Goal: Information Seeking & Learning: Learn about a topic

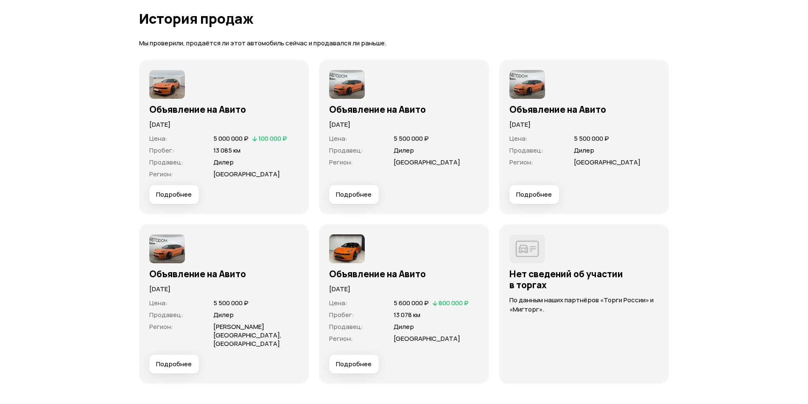
scroll to position [1825, 0]
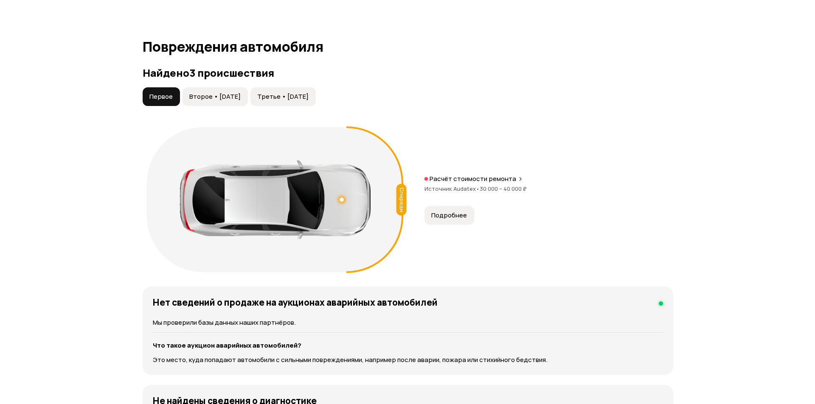
scroll to position [853, 0]
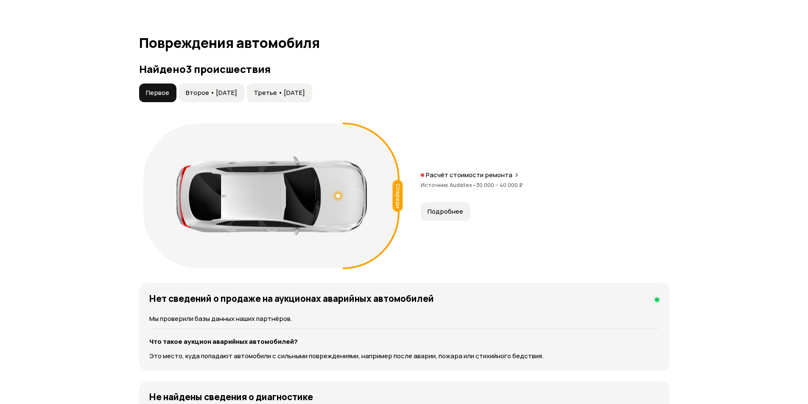
click at [457, 207] on span "Подробнее" at bounding box center [446, 211] width 36 height 8
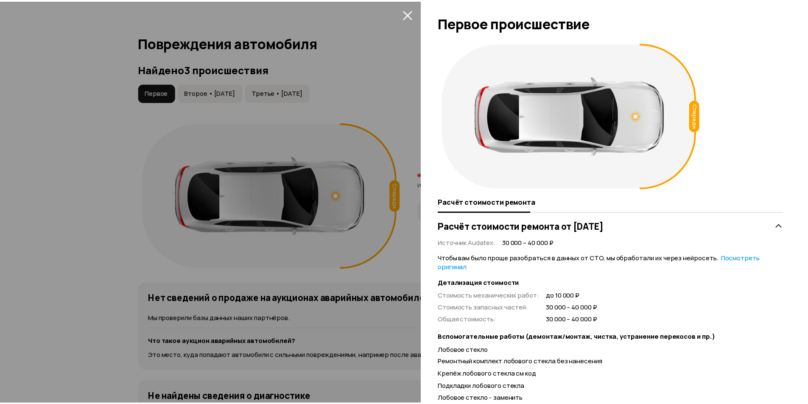
scroll to position [39, 0]
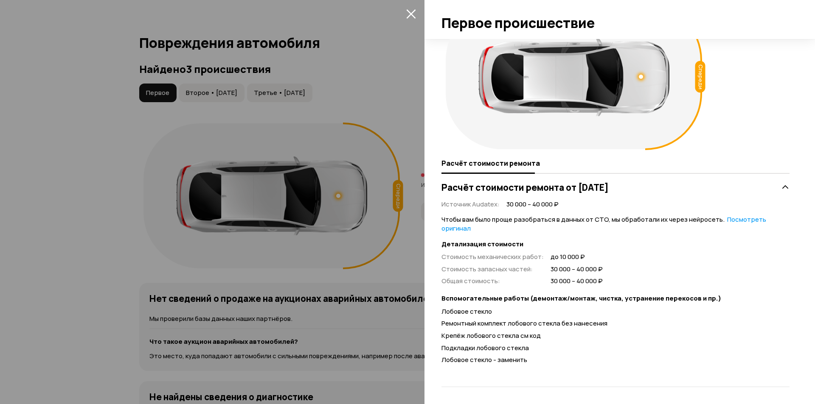
click at [388, 284] on div at bounding box center [407, 202] width 815 height 404
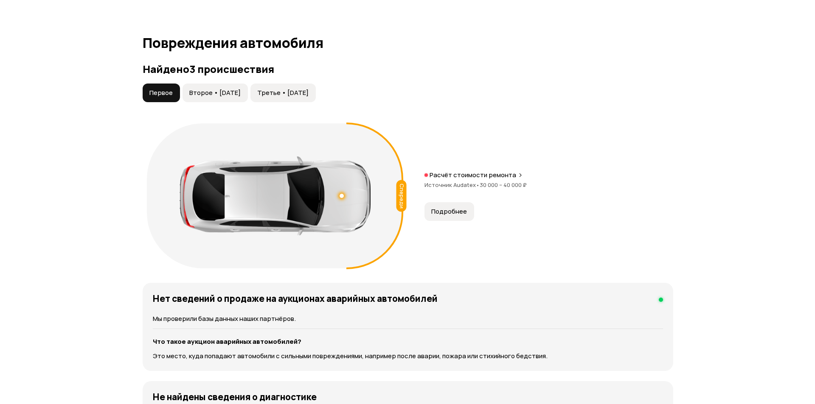
scroll to position [768, 0]
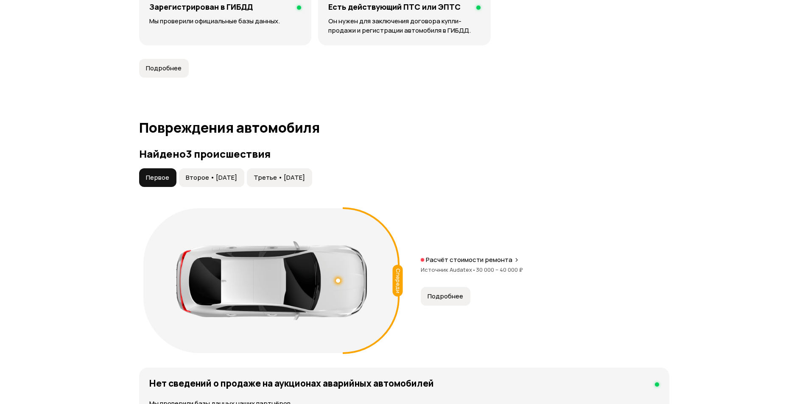
click at [214, 174] on span "Второе • [DATE]" at bounding box center [211, 178] width 51 height 8
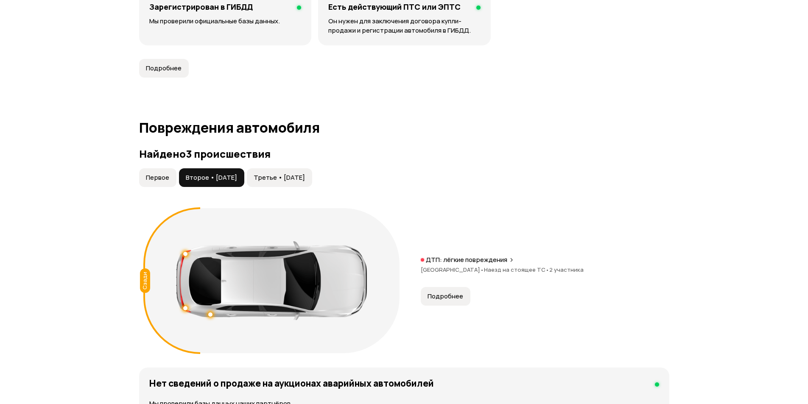
click at [451, 292] on span "Подробнее" at bounding box center [446, 296] width 36 height 8
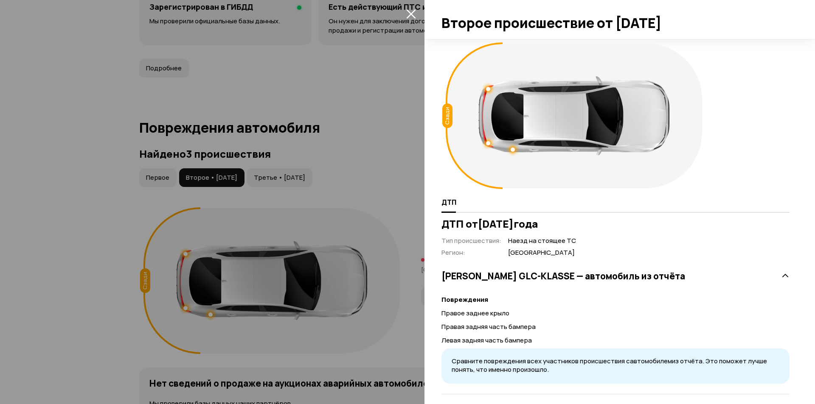
scroll to position [45, 0]
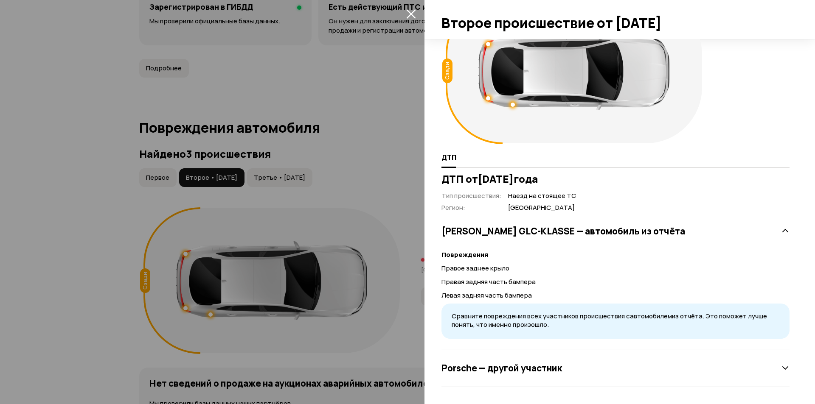
click at [396, 325] on div at bounding box center [407, 202] width 815 height 404
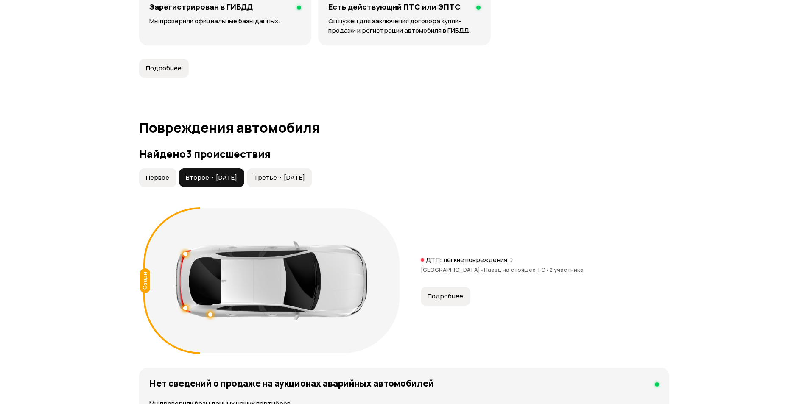
click at [306, 175] on button "Третье • [DATE]" at bounding box center [279, 177] width 65 height 19
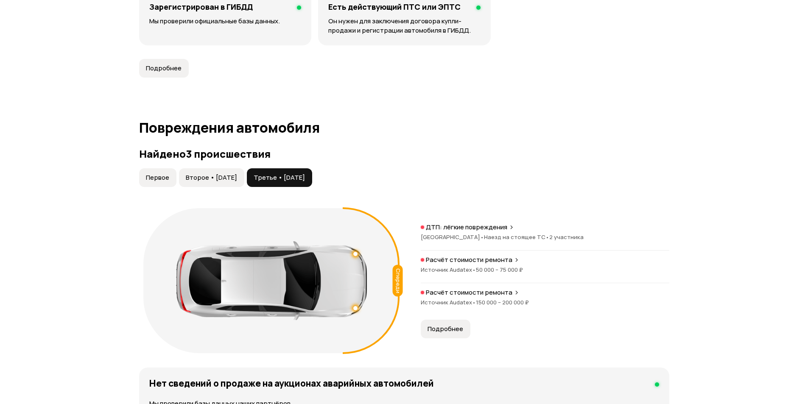
click at [446, 325] on span "Подробнее" at bounding box center [446, 329] width 36 height 8
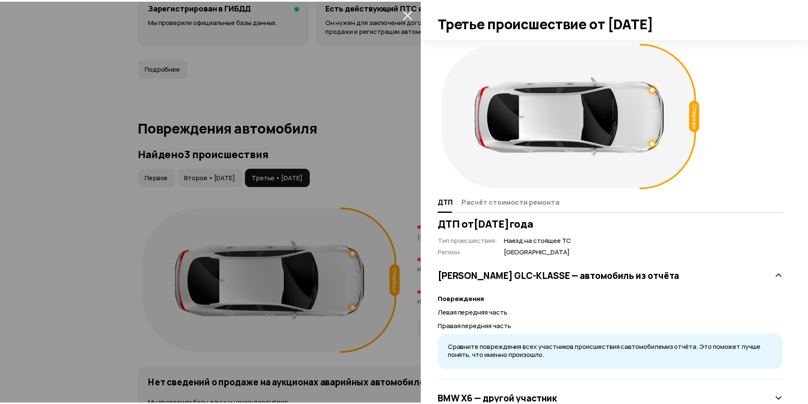
scroll to position [31, 0]
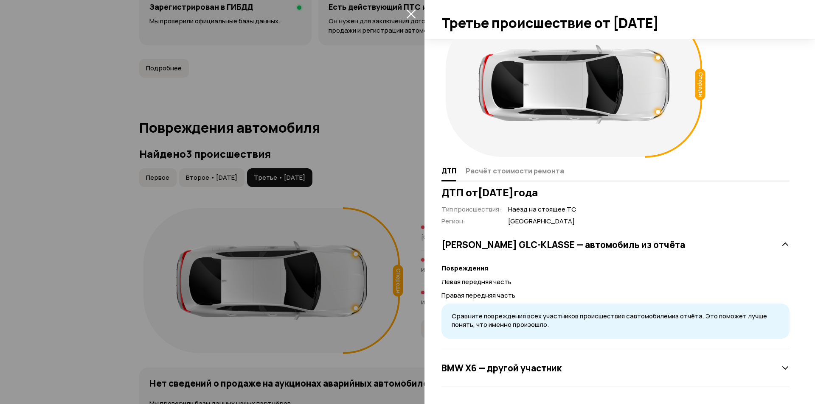
click at [409, 16] on icon "закрыть" at bounding box center [410, 13] width 9 height 9
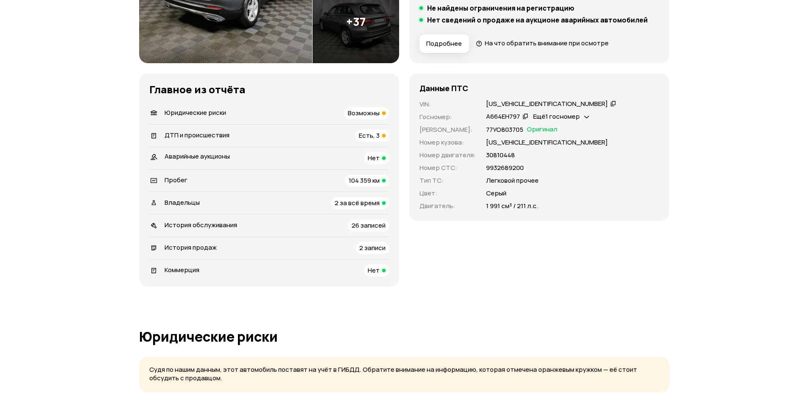
scroll to position [0, 0]
